Goal: Transaction & Acquisition: Subscribe to service/newsletter

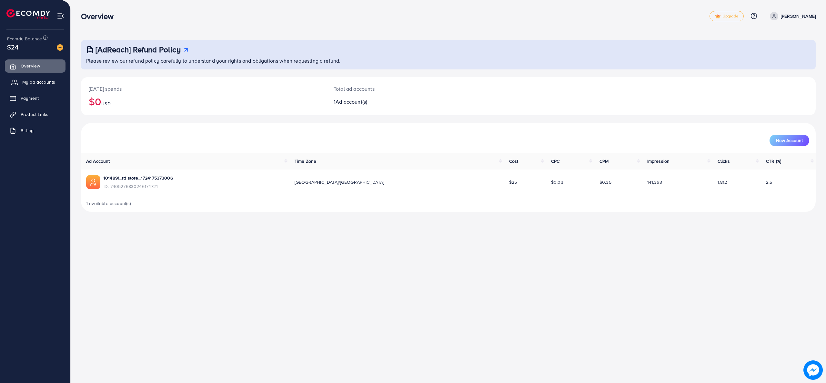
click at [26, 80] on span "My ad accounts" at bounding box center [38, 82] width 33 height 6
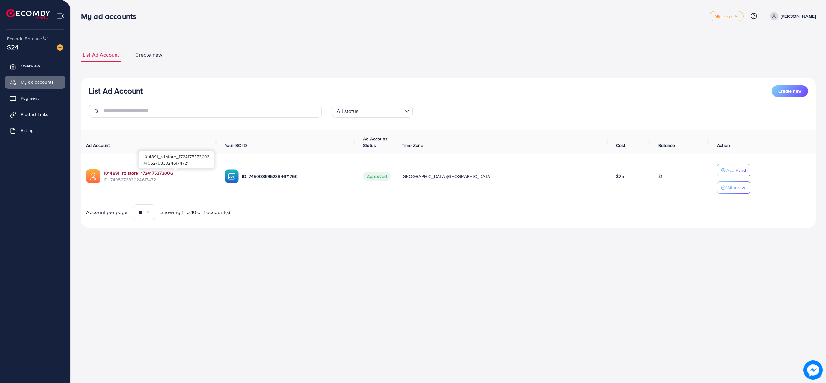
click at [112, 170] on link "1014891_rd store_1724175373006" at bounding box center [159, 173] width 111 height 6
click at [43, 111] on span "Product Links" at bounding box center [36, 114] width 28 height 6
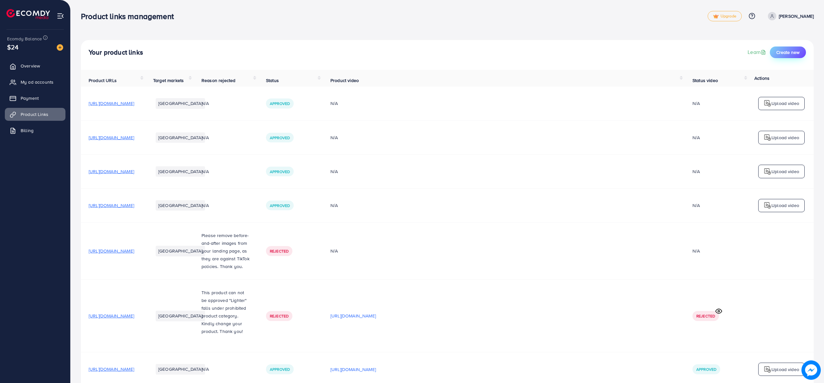
click at [786, 54] on span "Create new" at bounding box center [788, 52] width 23 height 6
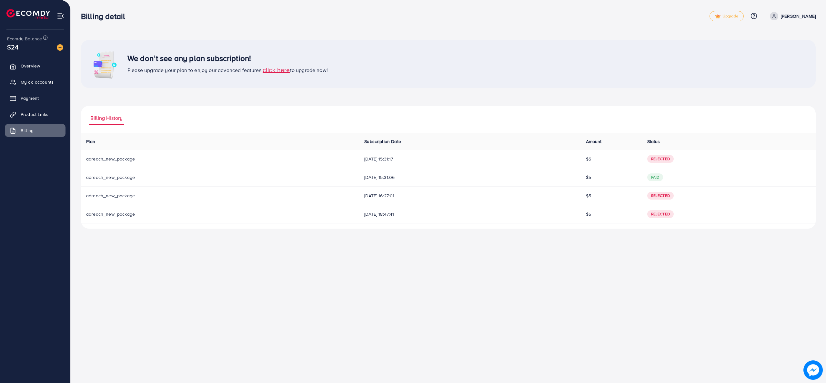
click at [279, 68] on span "click here" at bounding box center [276, 69] width 27 height 9
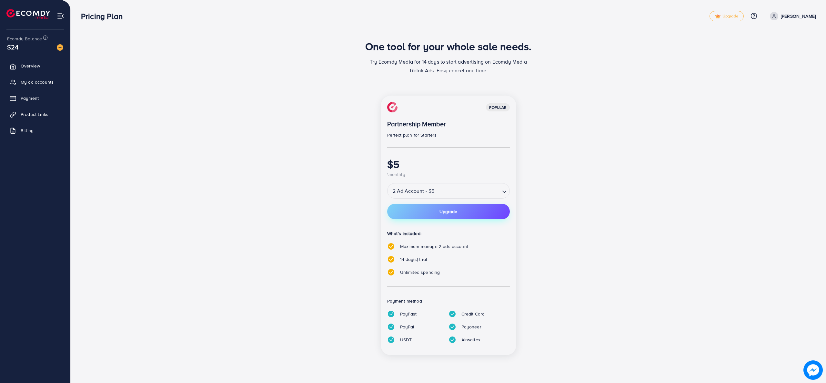
click at [466, 211] on button "Upgrade" at bounding box center [448, 211] width 123 height 15
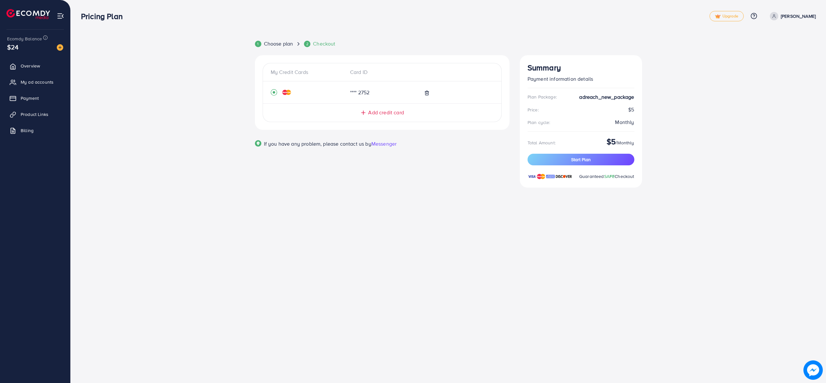
click at [306, 261] on div "Pricing Plan Upgrade Help Center Contact Support Plans and Pricing Term and pol…" at bounding box center [413, 191] width 826 height 383
click at [316, 44] on span "Checkout" at bounding box center [324, 43] width 22 height 7
click at [285, 44] on span "Choose plan" at bounding box center [278, 43] width 29 height 7
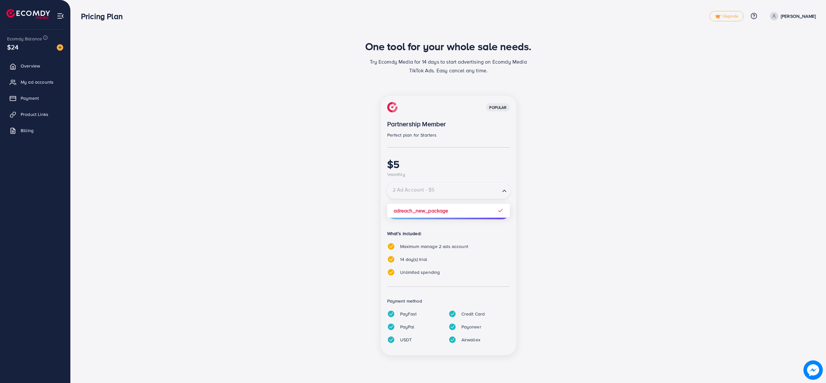
click at [504, 188] on span "Search for option" at bounding box center [504, 190] width 6 height 7
click at [504, 188] on icon "Search for option" at bounding box center [504, 190] width 6 height 6
drag, startPoint x: 487, startPoint y: 3, endPoint x: 617, endPoint y: 79, distance: 150.9
drag, startPoint x: 617, startPoint y: 79, endPoint x: 614, endPoint y: 115, distance: 36.3
click at [493, 213] on button "Upgrade" at bounding box center [448, 211] width 123 height 15
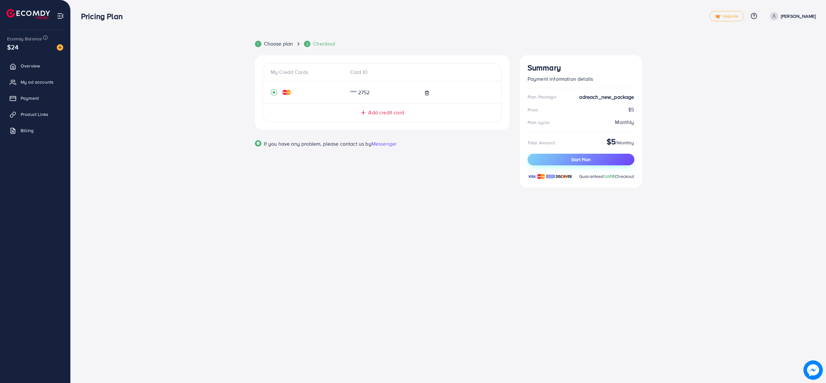
click at [594, 155] on button "Start Plan" at bounding box center [580, 160] width 107 height 12
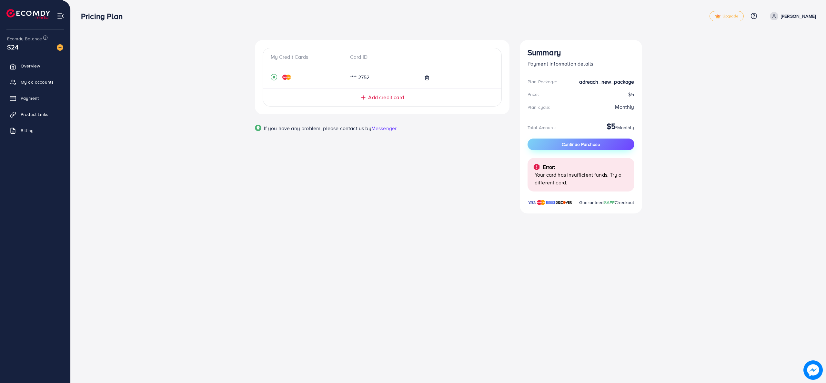
click at [554, 143] on button "Continue Purchase" at bounding box center [580, 144] width 107 height 12
click at [593, 143] on span "Continue Purchase" at bounding box center [581, 144] width 38 height 6
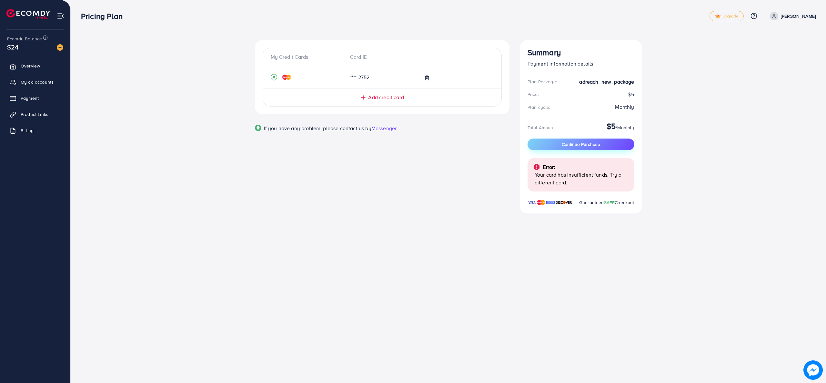
click at [593, 143] on span "Continue Purchase" at bounding box center [581, 144] width 38 height 6
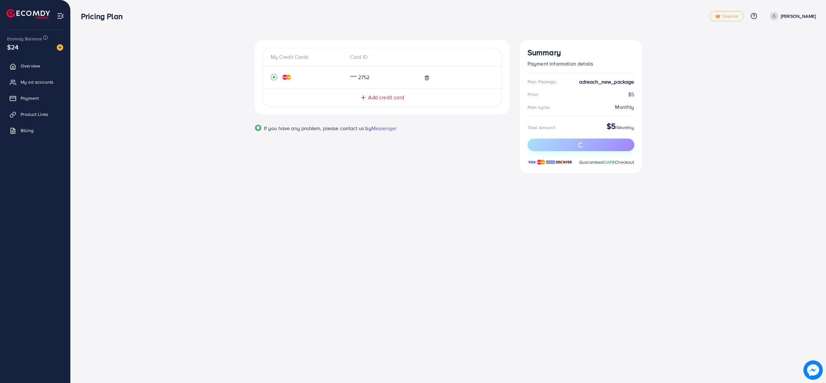
click at [593, 143] on button "submit" at bounding box center [580, 144] width 107 height 13
click at [593, 143] on span "Continue Purchase" at bounding box center [581, 144] width 38 height 6
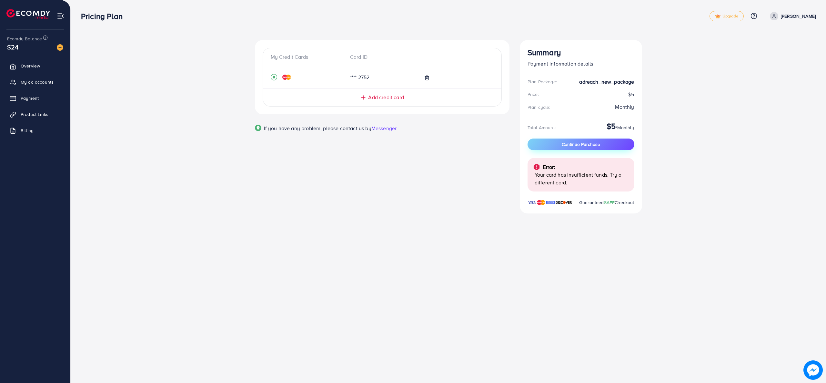
click at [593, 143] on span "Continue Purchase" at bounding box center [581, 144] width 38 height 6
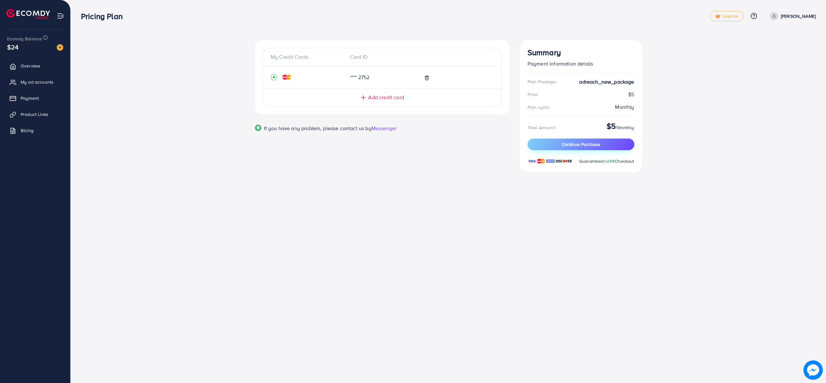
click at [593, 143] on span "Continue Purchase" at bounding box center [581, 144] width 38 height 6
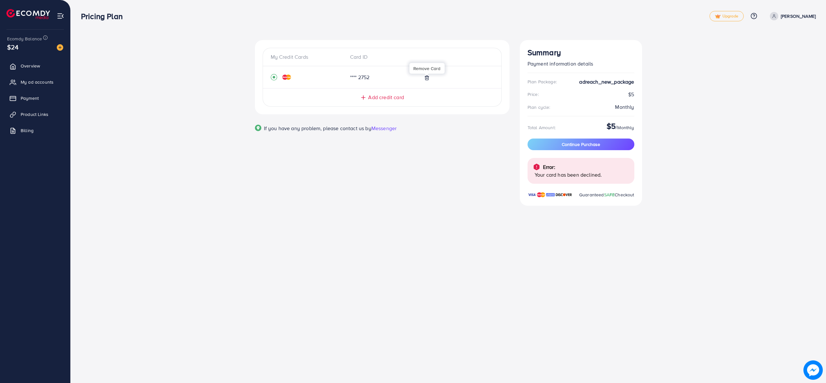
click at [428, 76] on polyline at bounding box center [427, 76] width 4 height 0
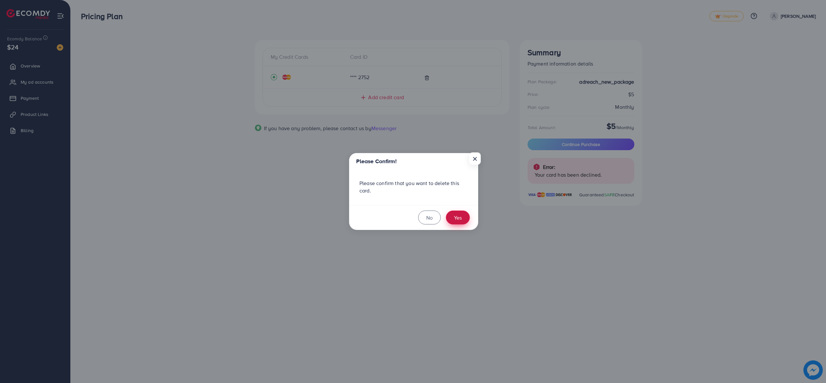
click at [450, 213] on button "Yes" at bounding box center [458, 217] width 24 height 14
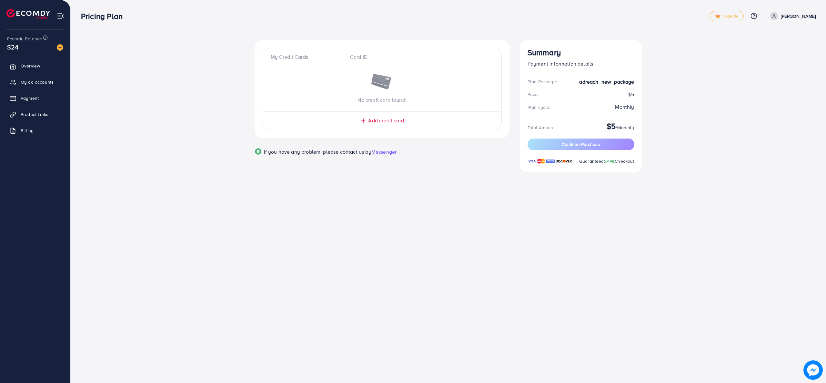
click at [400, 97] on p "No credit card found!" at bounding box center [382, 100] width 238 height 8
click at [394, 118] on span "Add credit card" at bounding box center [385, 120] width 35 height 7
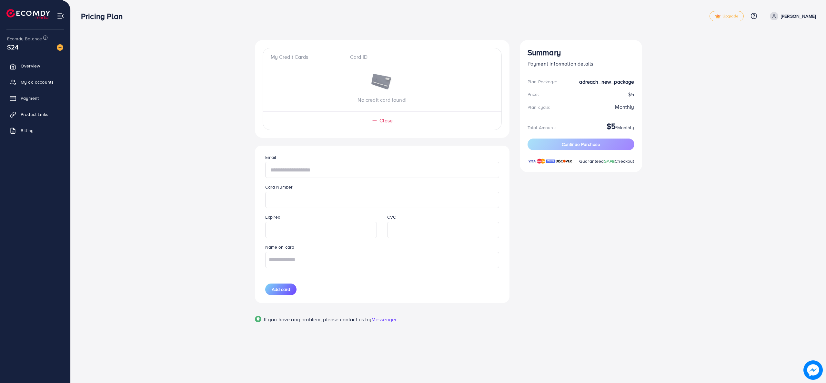
click at [358, 178] on input "text" at bounding box center [382, 170] width 234 height 16
type input "**********"
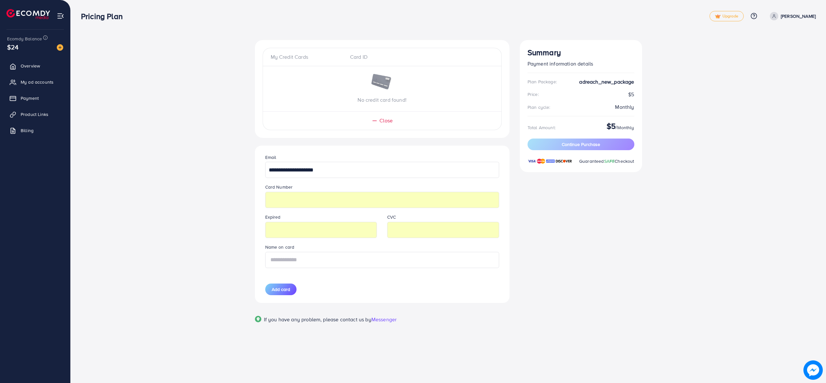
click at [341, 265] on input "text" at bounding box center [382, 260] width 234 height 16
type input "*******"
click at [284, 291] on span "Add card" at bounding box center [281, 289] width 18 height 6
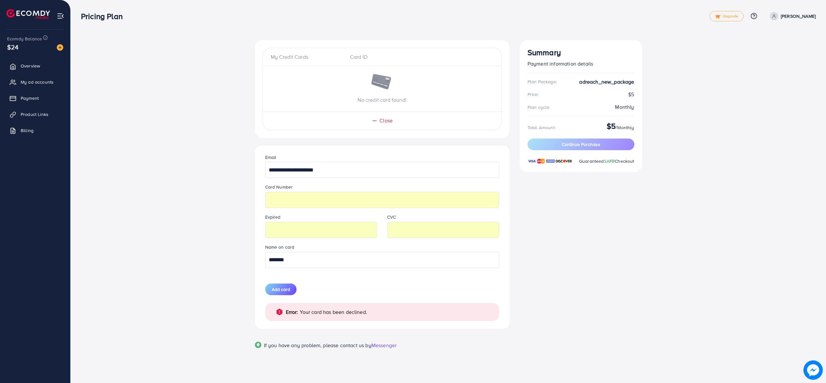
drag, startPoint x: 552, startPoint y: 86, endPoint x: 175, endPoint y: 219, distance: 399.6
drag, startPoint x: 326, startPoint y: 346, endPoint x: 186, endPoint y: 408, distance: 152.5
click at [272, 290] on span "Add card" at bounding box center [281, 289] width 18 height 6
